Goal: Task Accomplishment & Management: Manage account settings

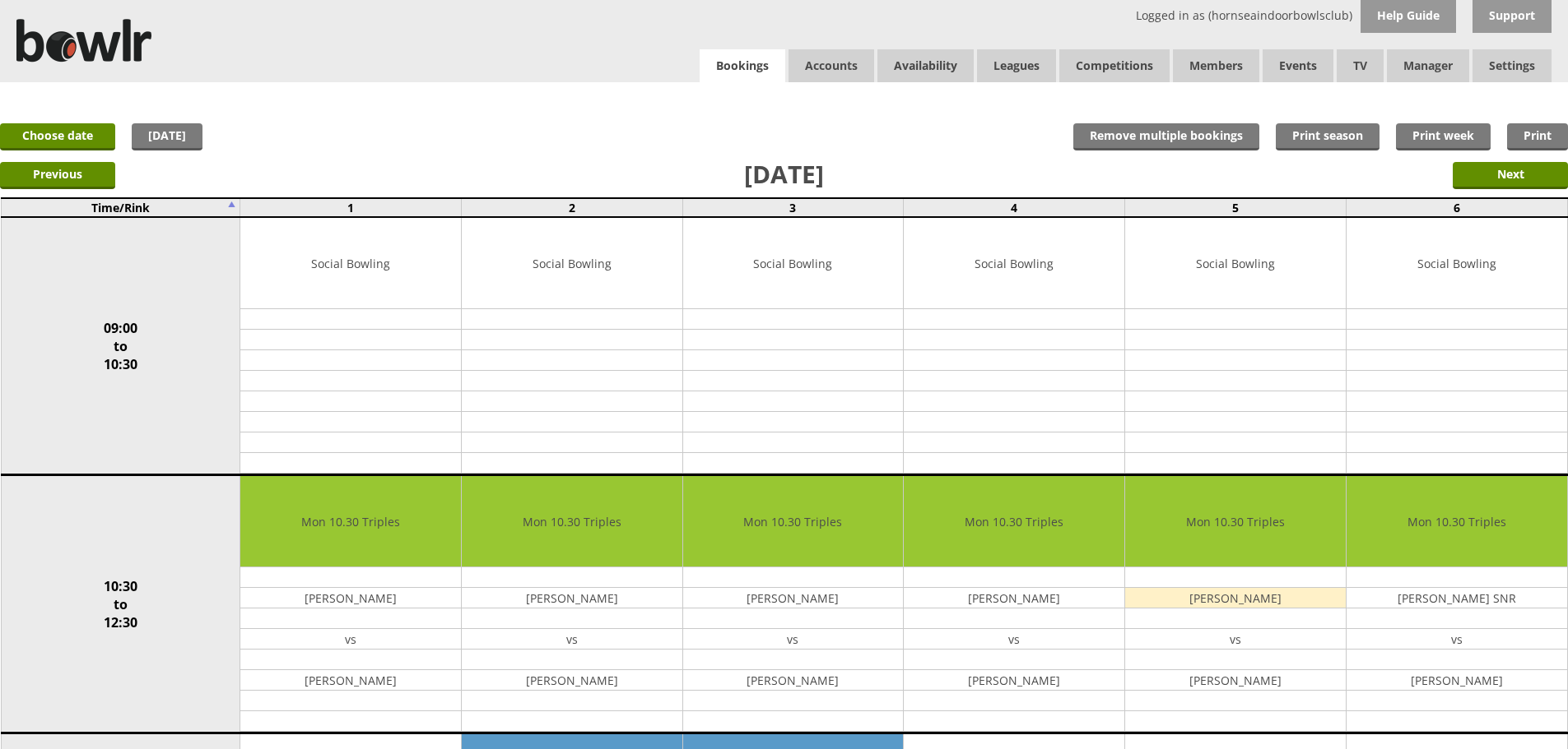
click at [713, 71] on link "Bookings" at bounding box center [741, 66] width 85 height 33
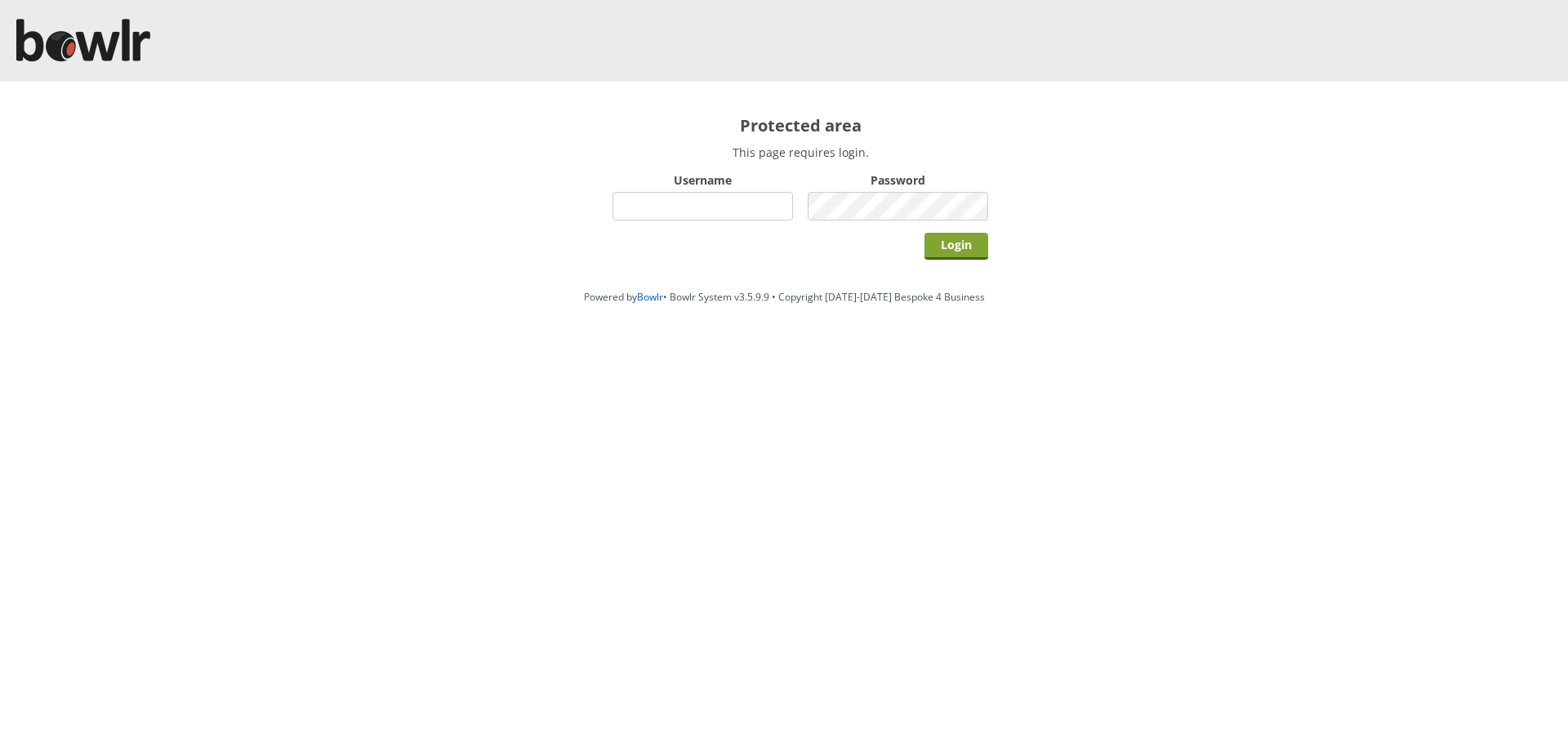
type input "hornseaindoorbowlsclub"
click at [943, 247] on input "Login" at bounding box center [957, 246] width 64 height 27
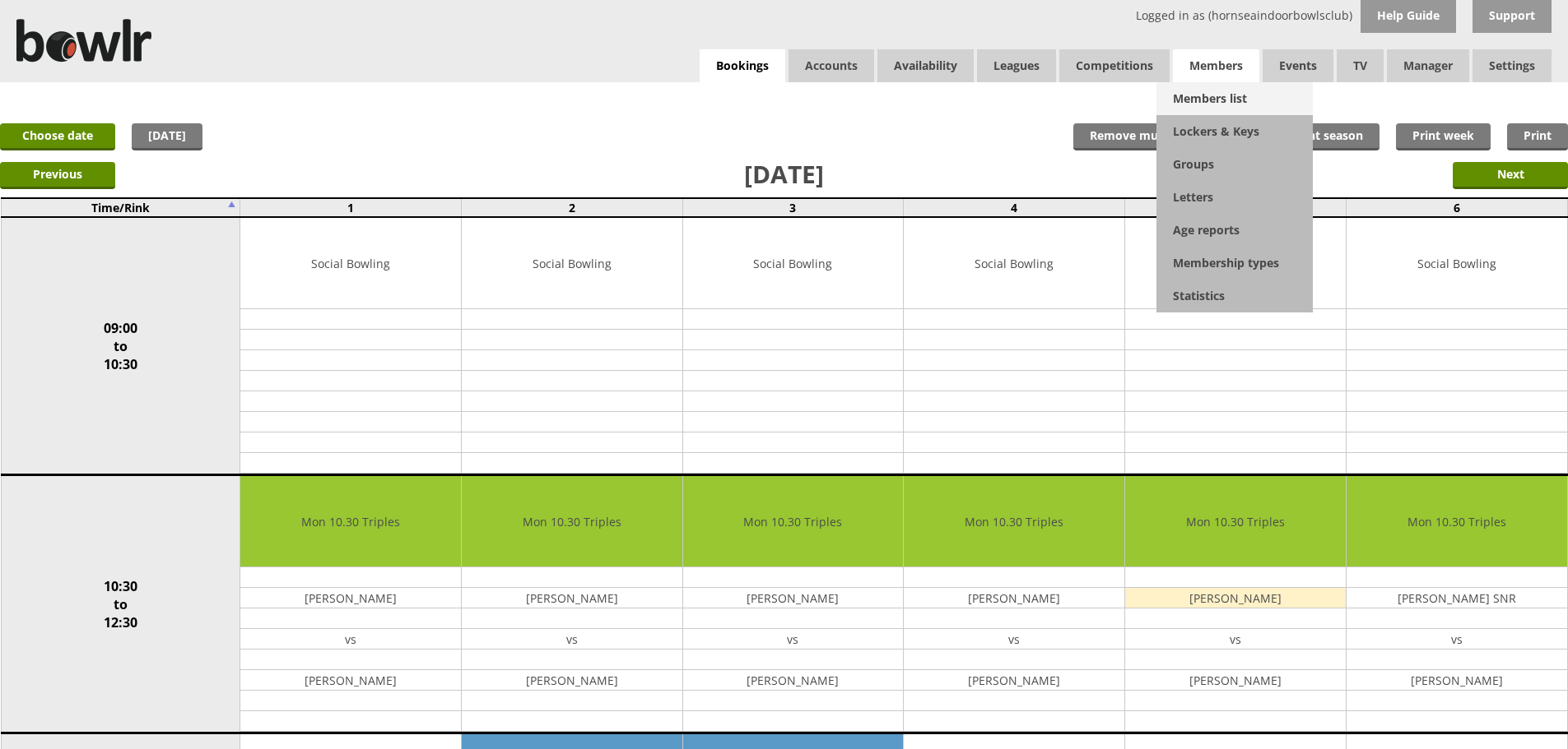
click at [1198, 92] on link "Members list" at bounding box center [1234, 99] width 157 height 33
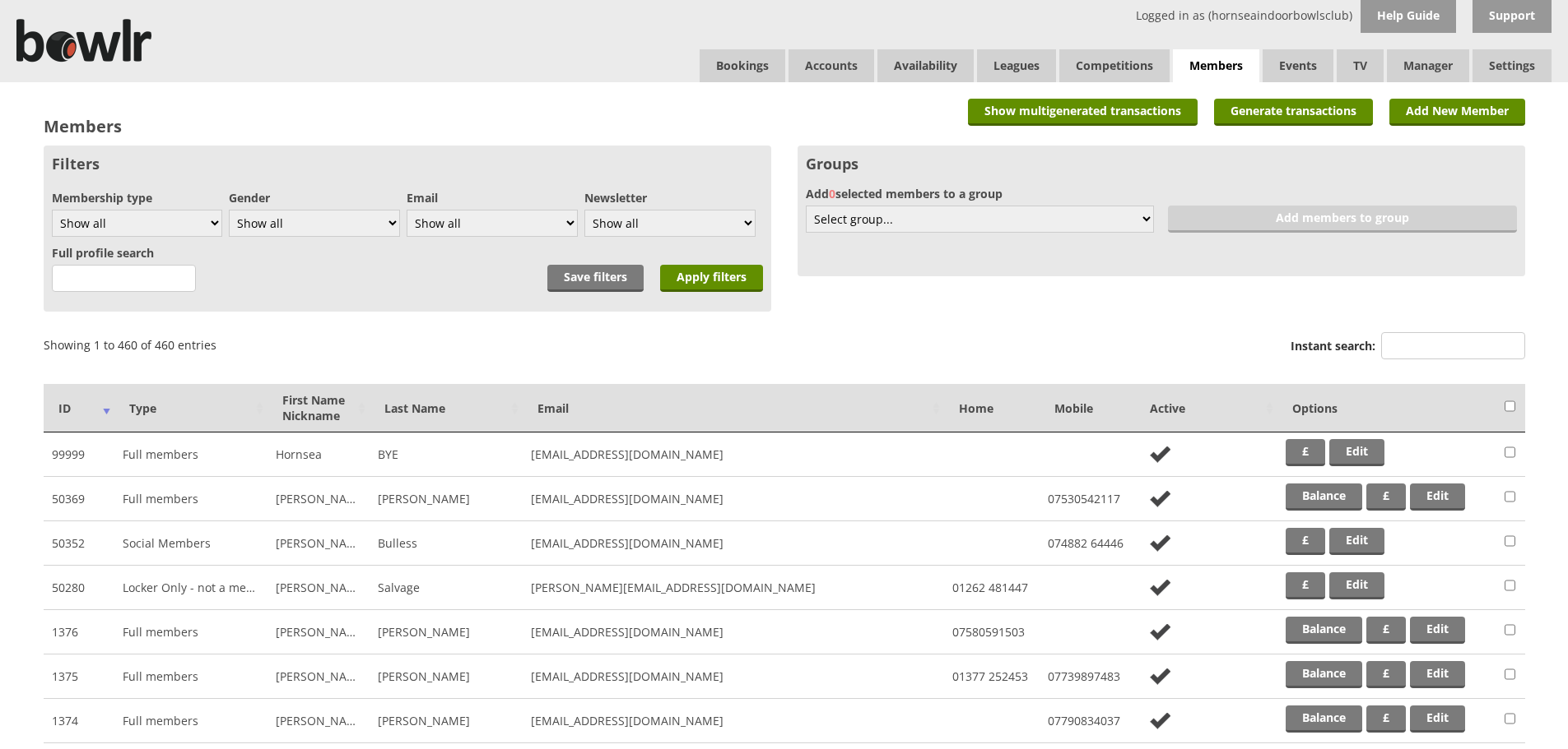
click at [1413, 363] on label "Instant search:" at bounding box center [1406, 348] width 234 height 31
click at [1413, 359] on input "Instant search:" at bounding box center [1452, 346] width 144 height 27
click at [1414, 351] on input "Instant search:" at bounding box center [1452, 346] width 144 height 27
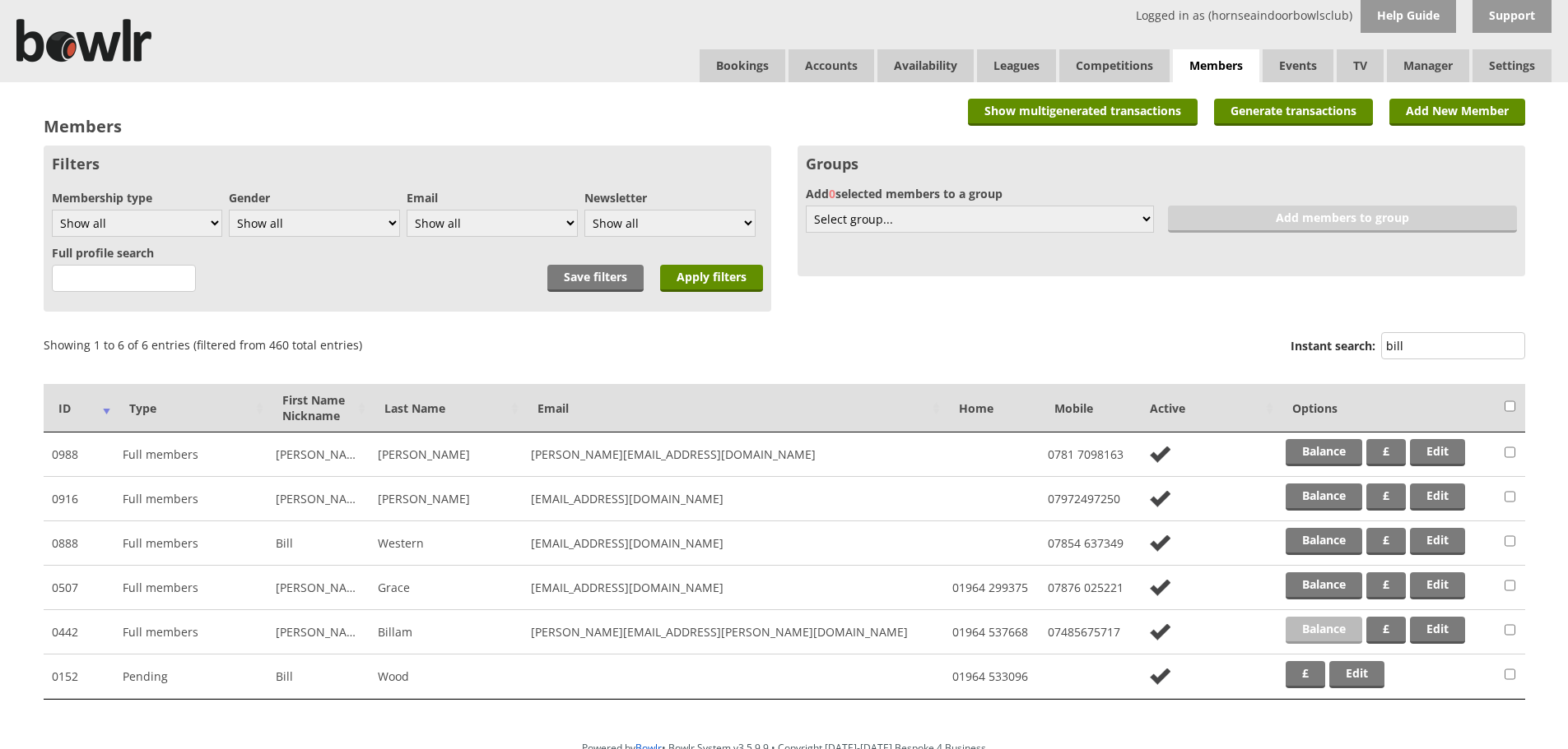
type input "bill"
click at [1325, 639] on link "Balance" at bounding box center [1323, 631] width 76 height 27
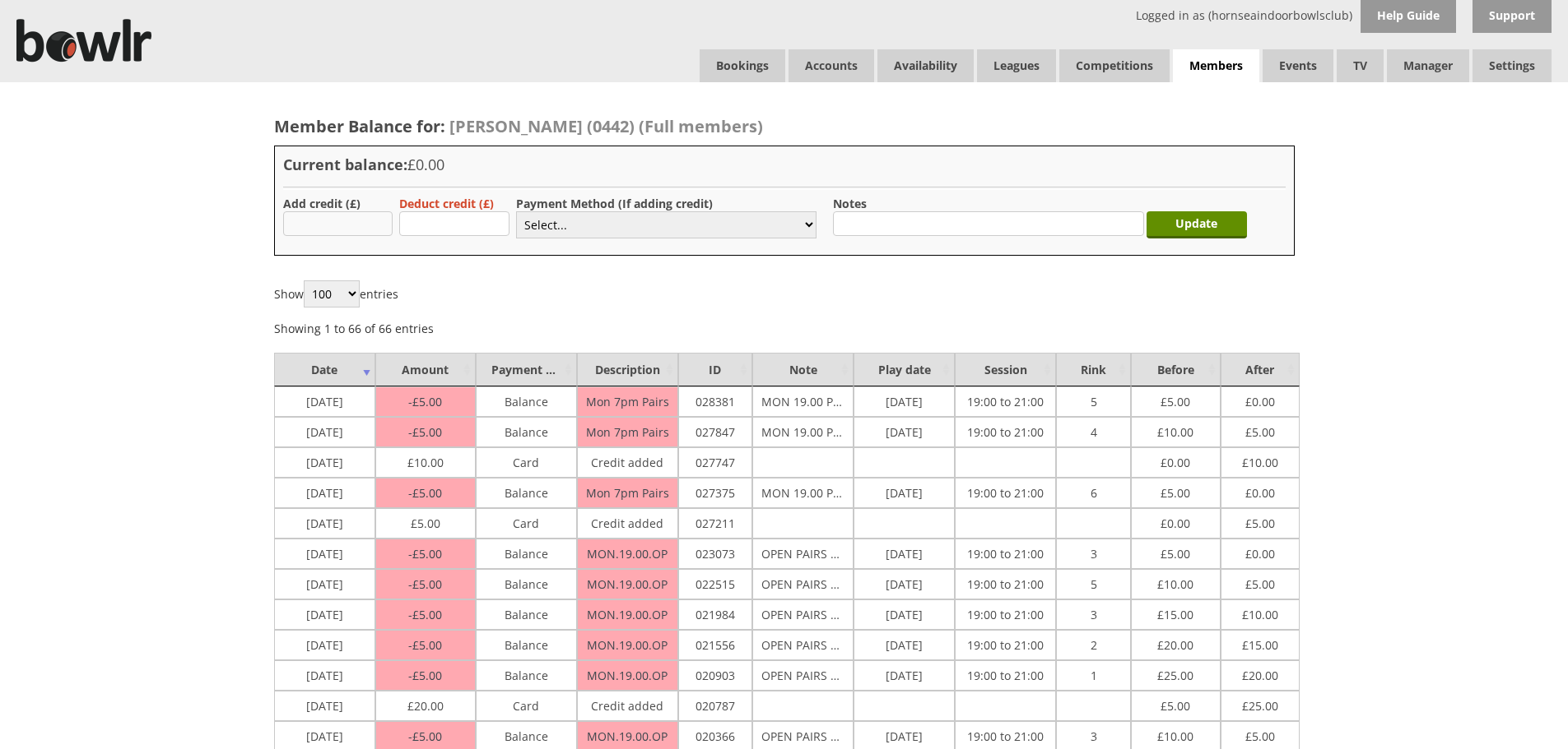
click at [354, 231] on input "text" at bounding box center [338, 223] width 111 height 24
type input "10.00"
click at [563, 209] on label "Payment Method (If adding credit)" at bounding box center [614, 204] width 197 height 16
click at [564, 232] on select "Select... Cash Card Cheque Bank Transfer Other Member Card Gift Voucher Balance" at bounding box center [666, 225] width 301 height 27
select select "2"
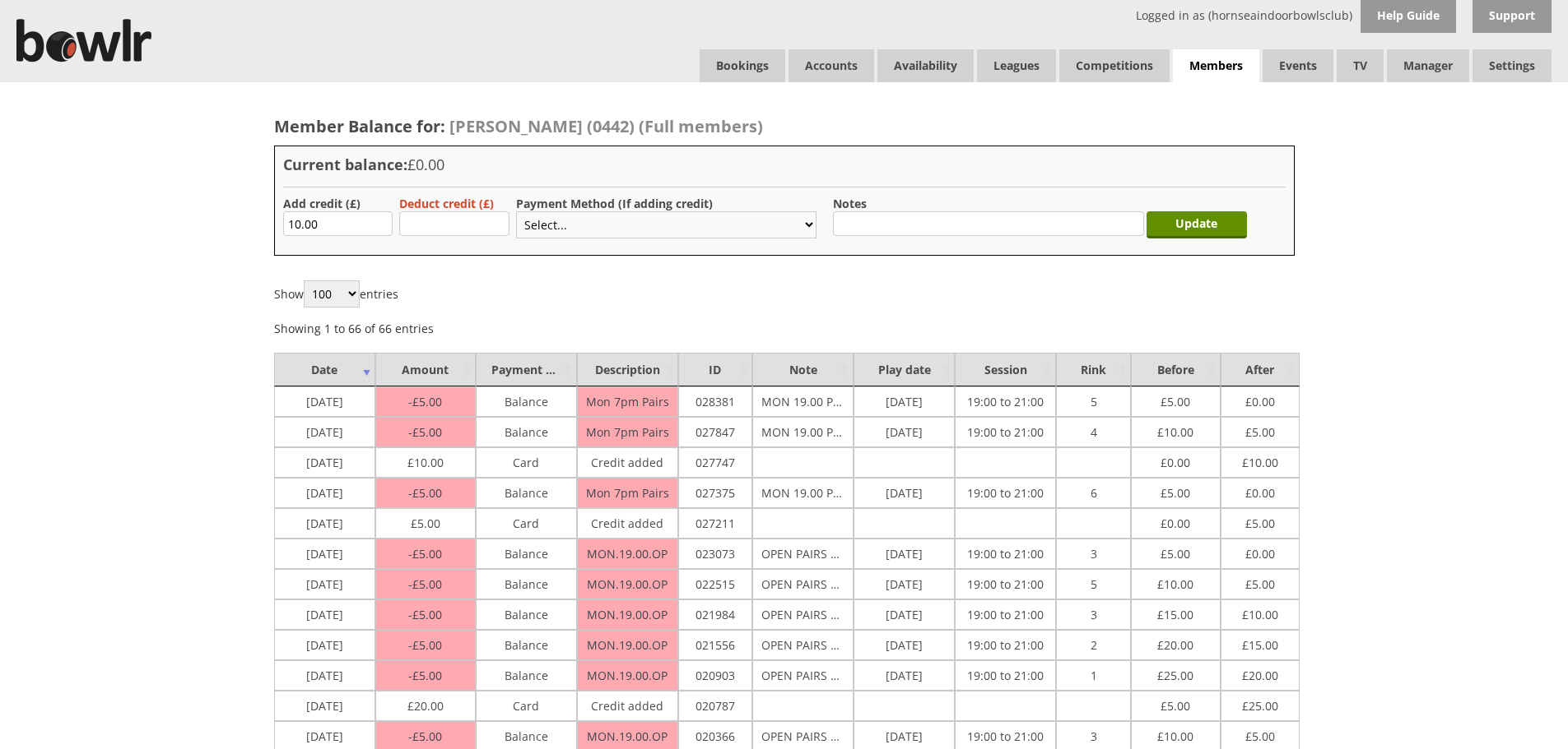
click at [516, 211] on select "Select... Cash Card Cheque Bank Transfer Other Member Card Gift Voucher Balance" at bounding box center [666, 225] width 301 height 27
click at [1181, 222] on input "Update" at bounding box center [1196, 225] width 101 height 27
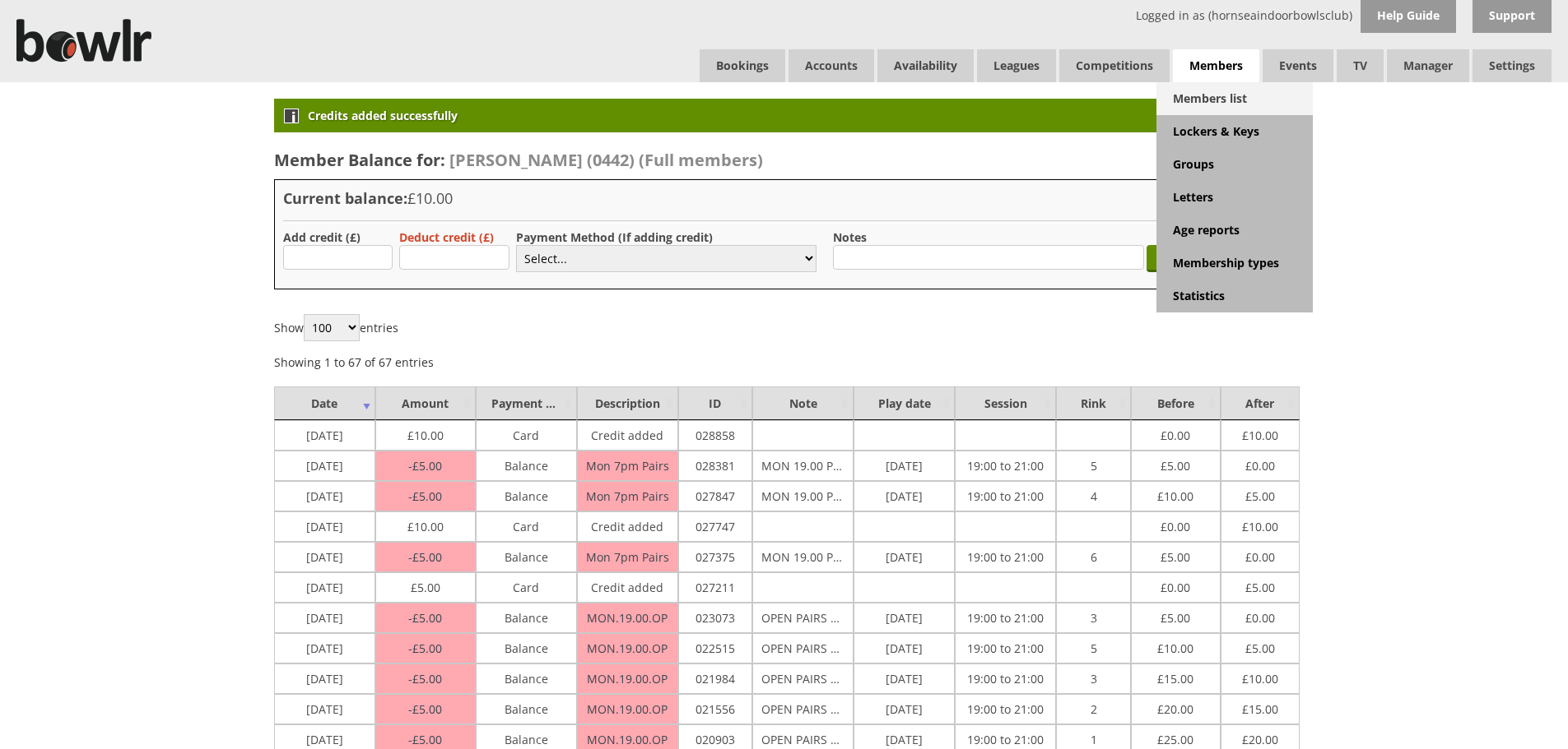
click at [1230, 94] on link "Members list" at bounding box center [1234, 99] width 157 height 33
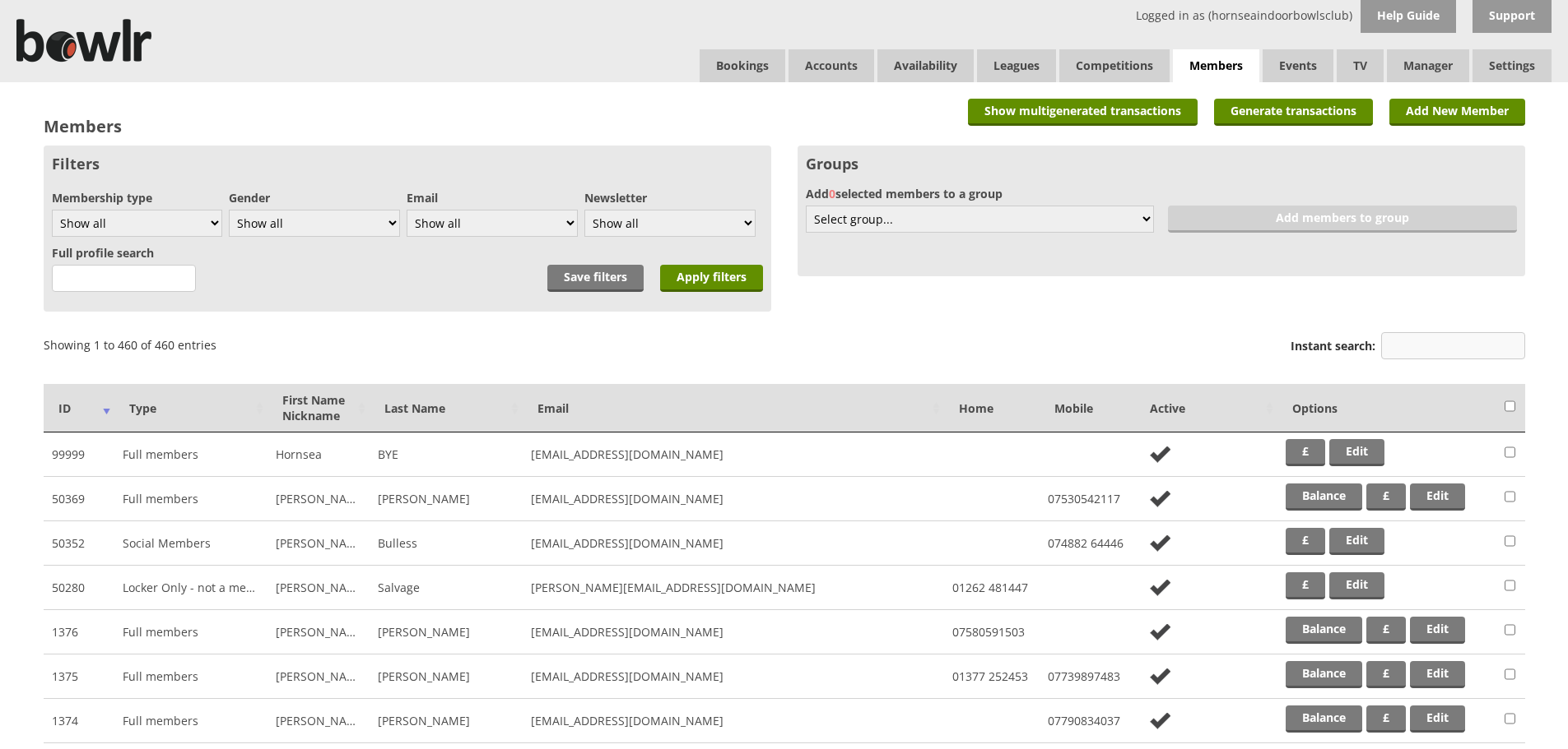
click at [1477, 347] on input "Instant search:" at bounding box center [1452, 346] width 144 height 27
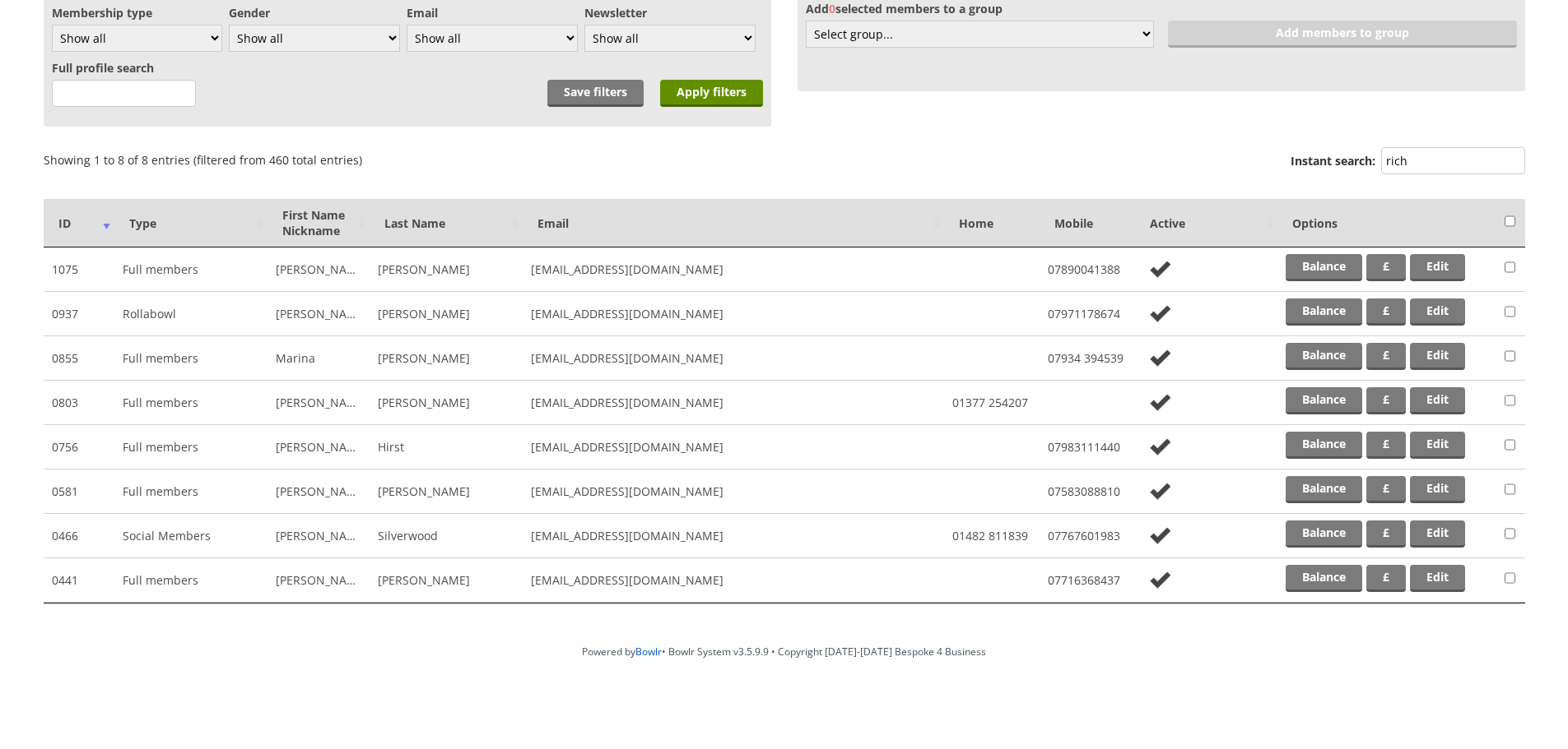
scroll to position [188, 0]
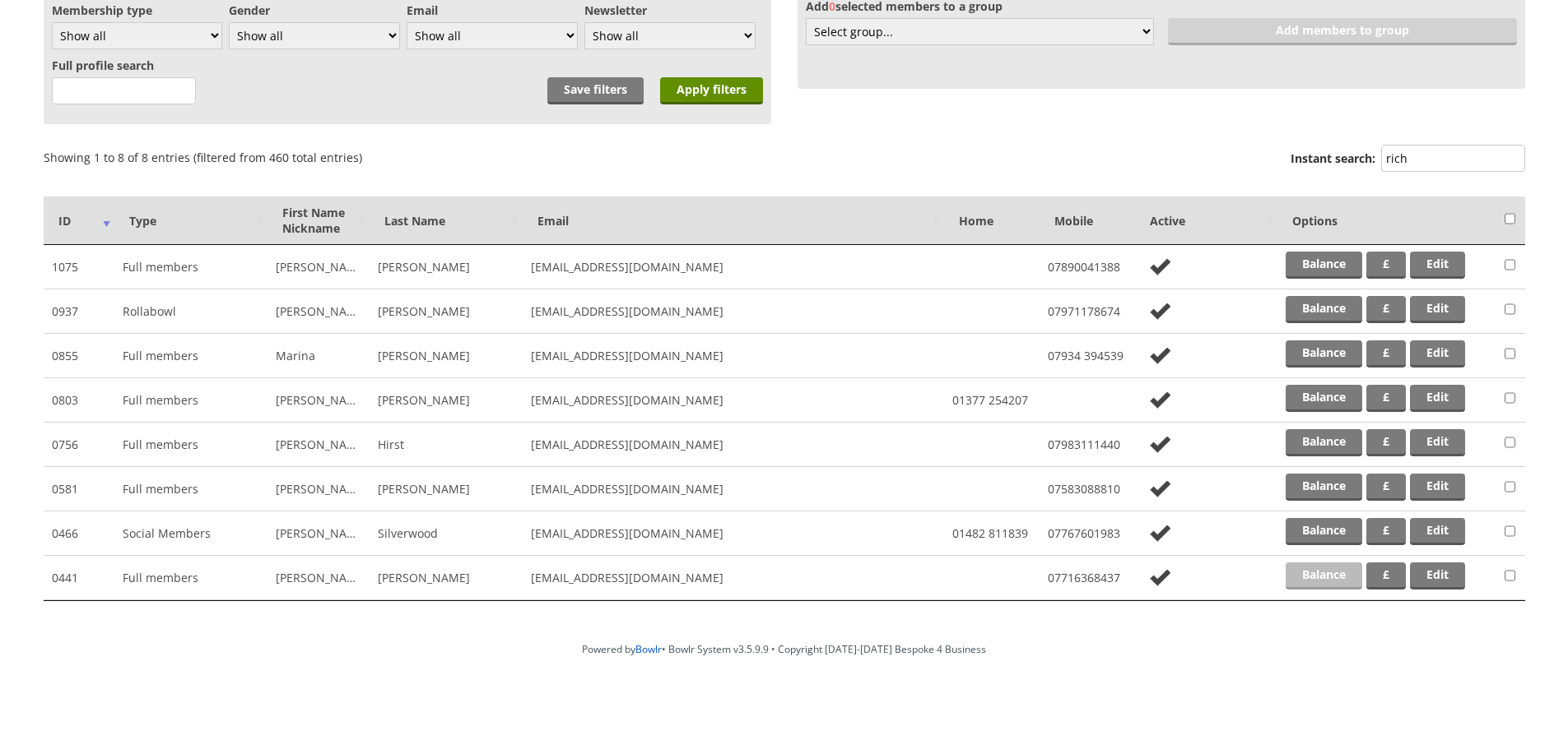
type input "rich"
click at [1301, 575] on link "Balance" at bounding box center [1323, 577] width 76 height 27
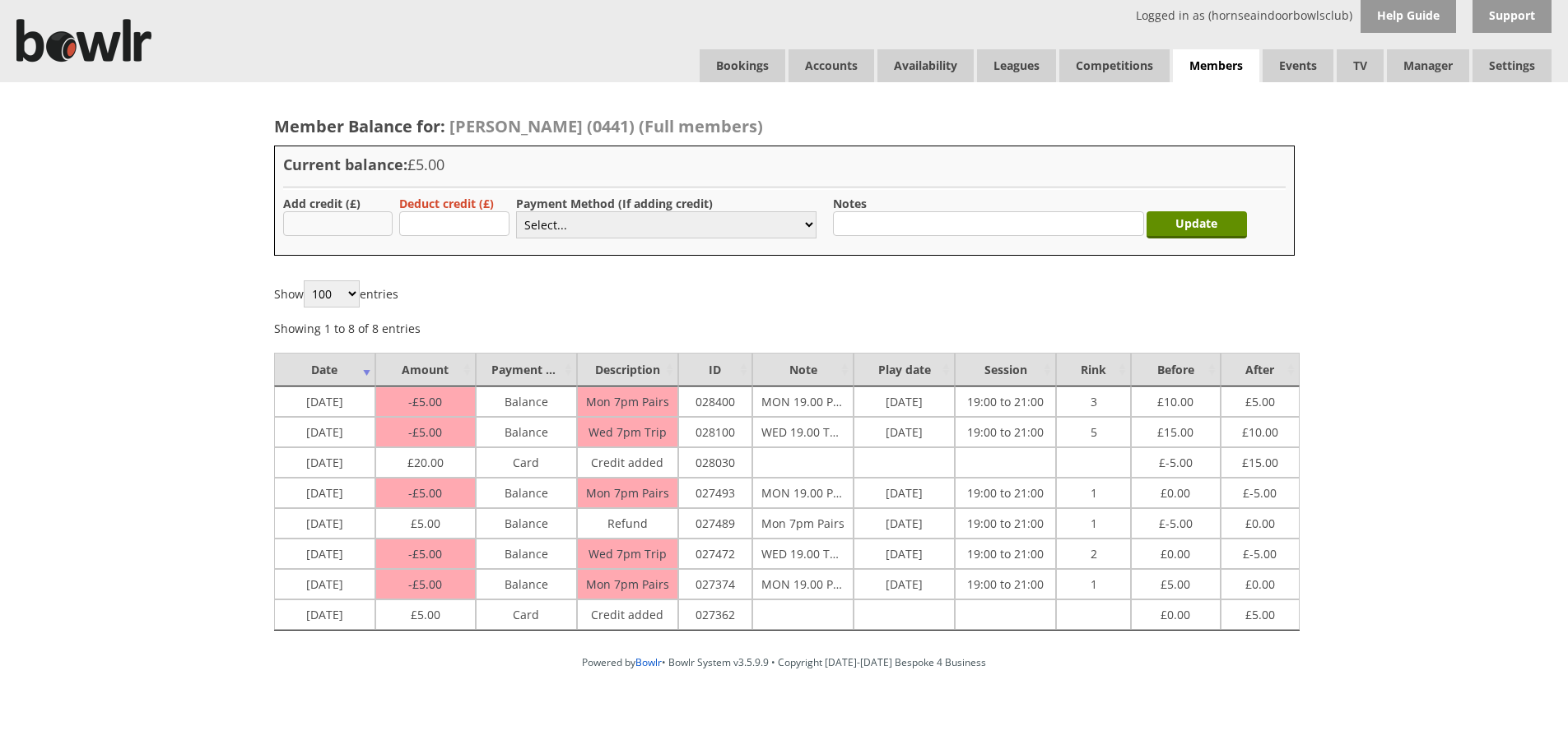
click at [339, 212] on input "text" at bounding box center [338, 223] width 111 height 24
type input "20.00"
click at [528, 233] on select "Select... Cash Card Cheque Bank Transfer Other Member Card Gift Voucher Balance" at bounding box center [666, 225] width 301 height 27
select select "1"
click at [516, 211] on select "Select... Cash Card Cheque Bank Transfer Other Member Card Gift Voucher Balance" at bounding box center [666, 225] width 301 height 27
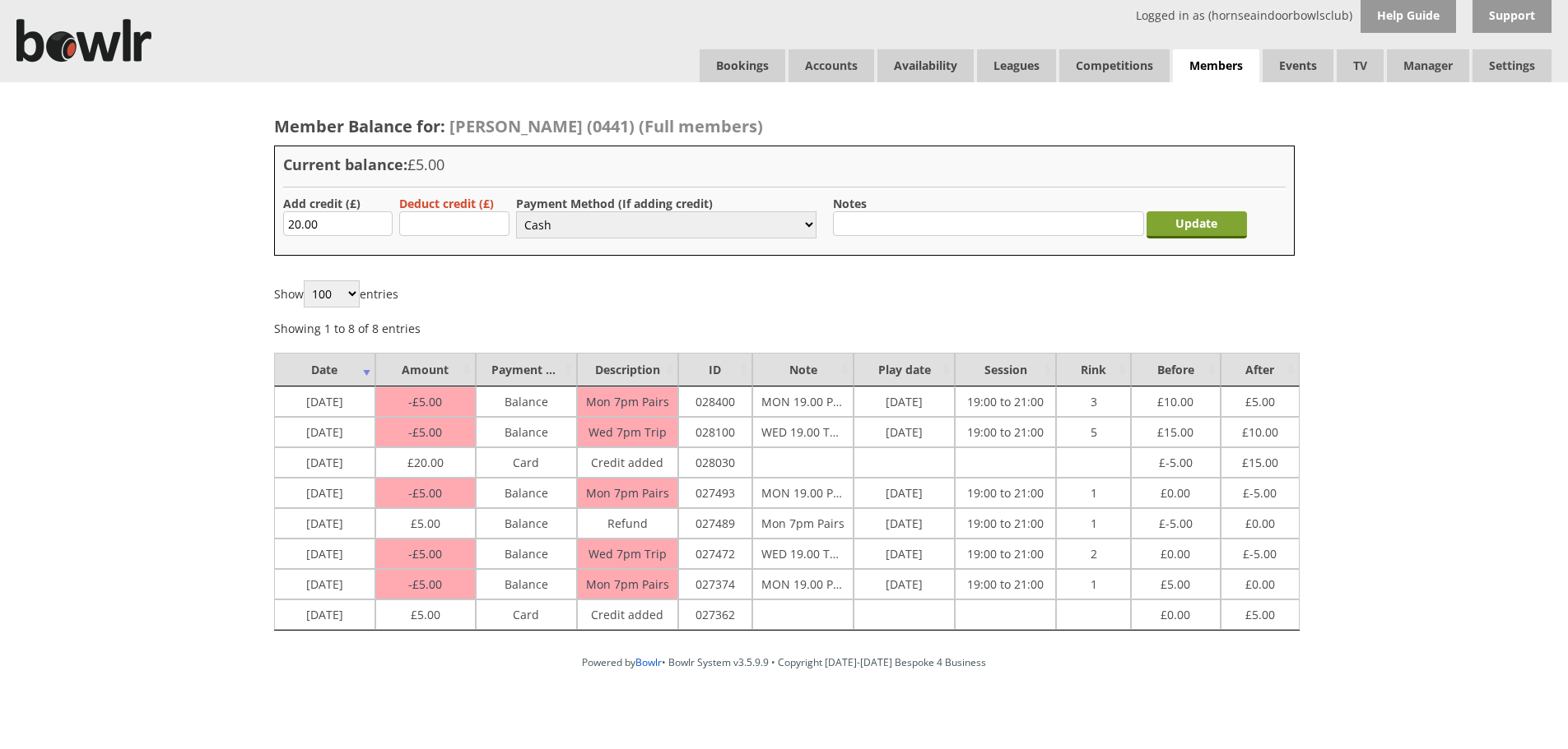
click at [1175, 234] on input "Update" at bounding box center [1196, 225] width 101 height 27
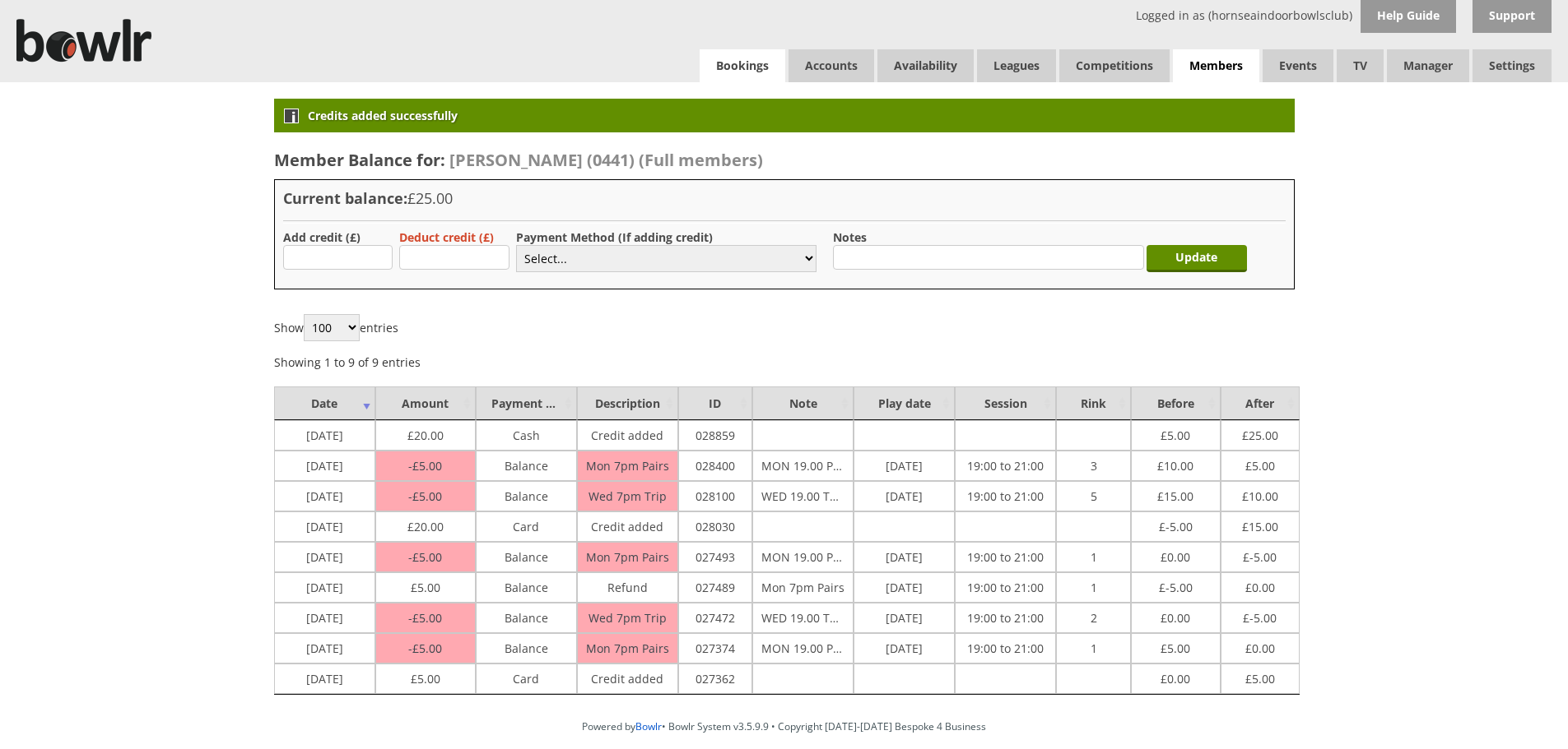
click at [755, 54] on link "Bookings" at bounding box center [741, 66] width 85 height 33
